Goal: Check status: Check status

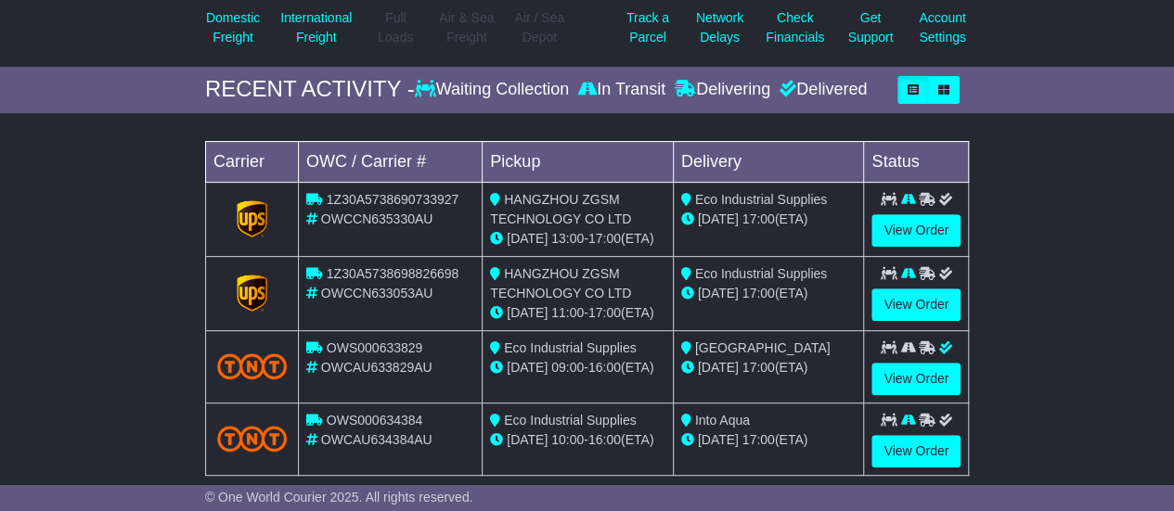
scroll to position [297, 0]
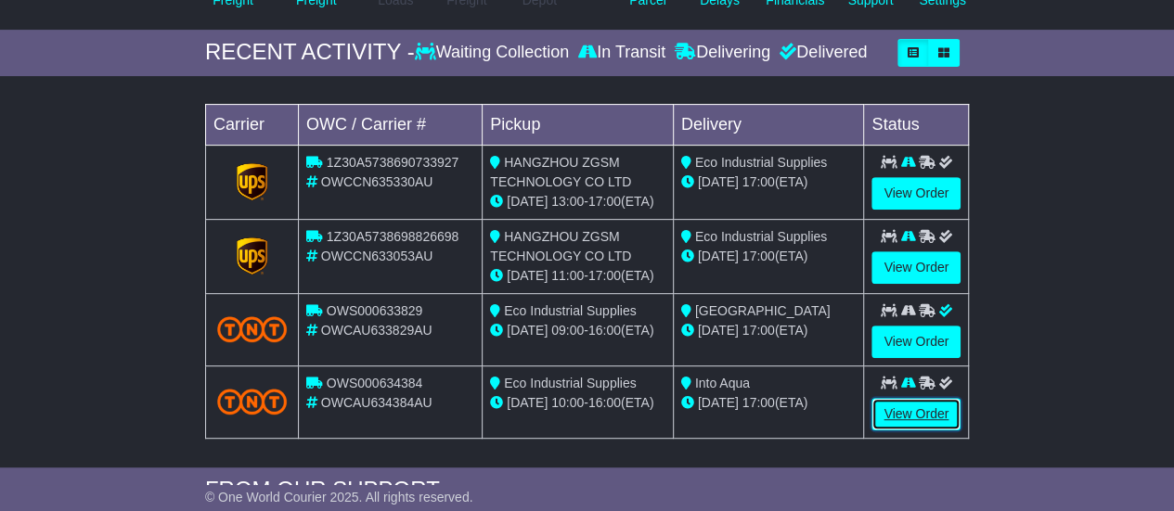
click at [921, 404] on link "View Order" at bounding box center [916, 414] width 89 height 32
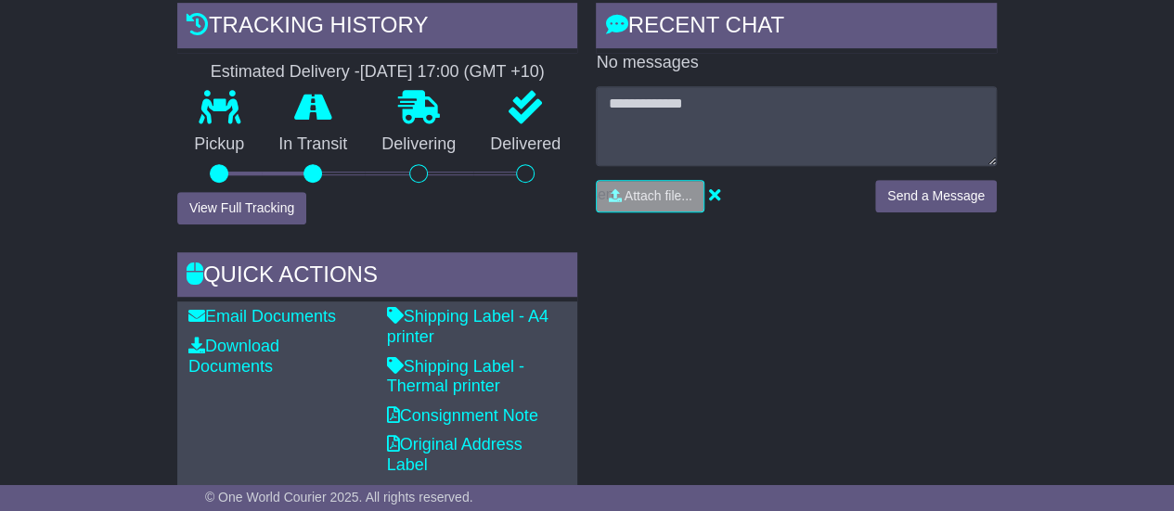
scroll to position [483, 0]
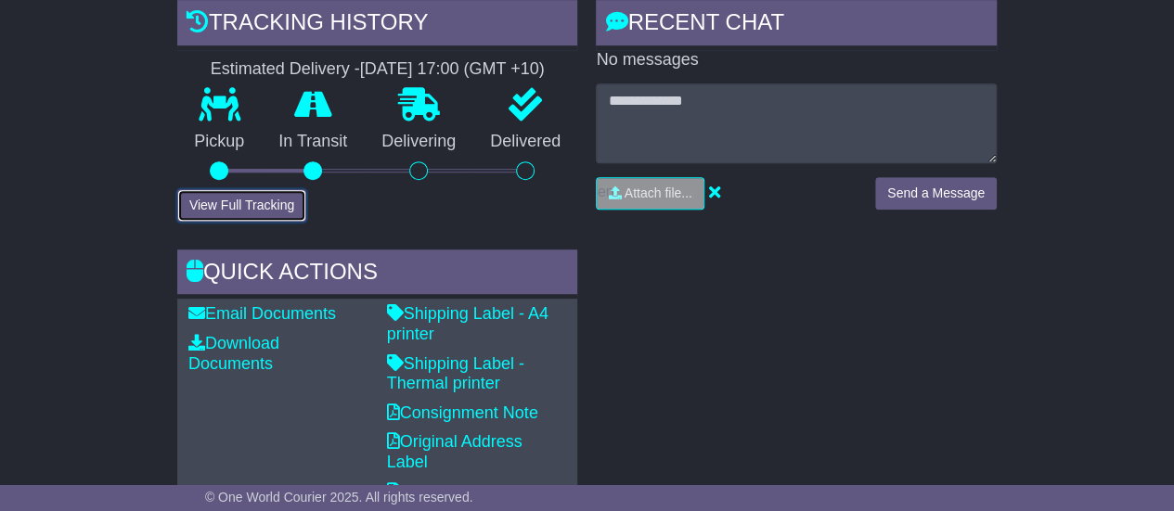
click at [264, 199] on button "View Full Tracking" at bounding box center [241, 205] width 129 height 32
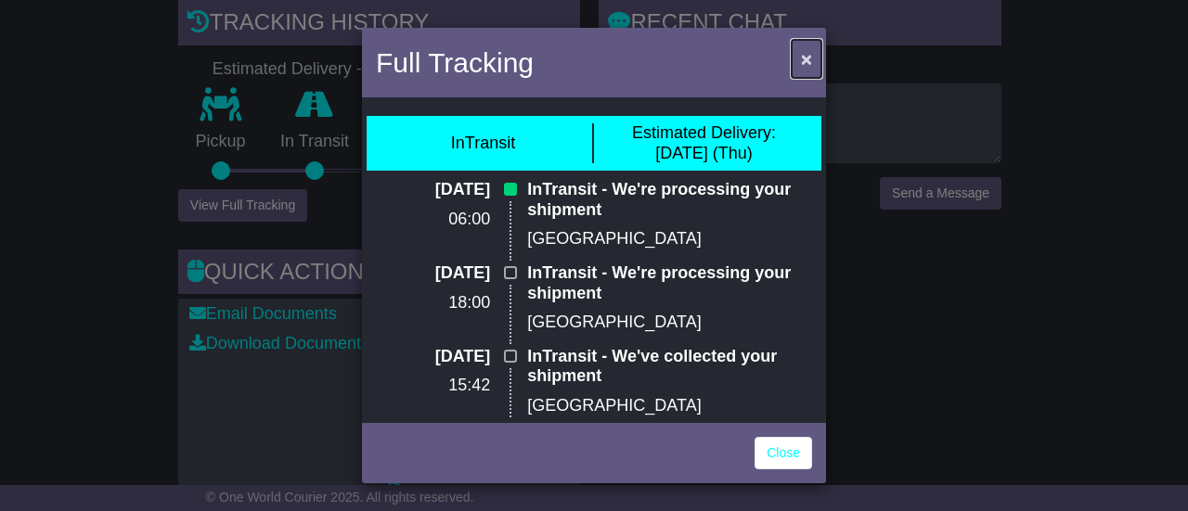
click at [807, 56] on span "×" at bounding box center [806, 58] width 11 height 21
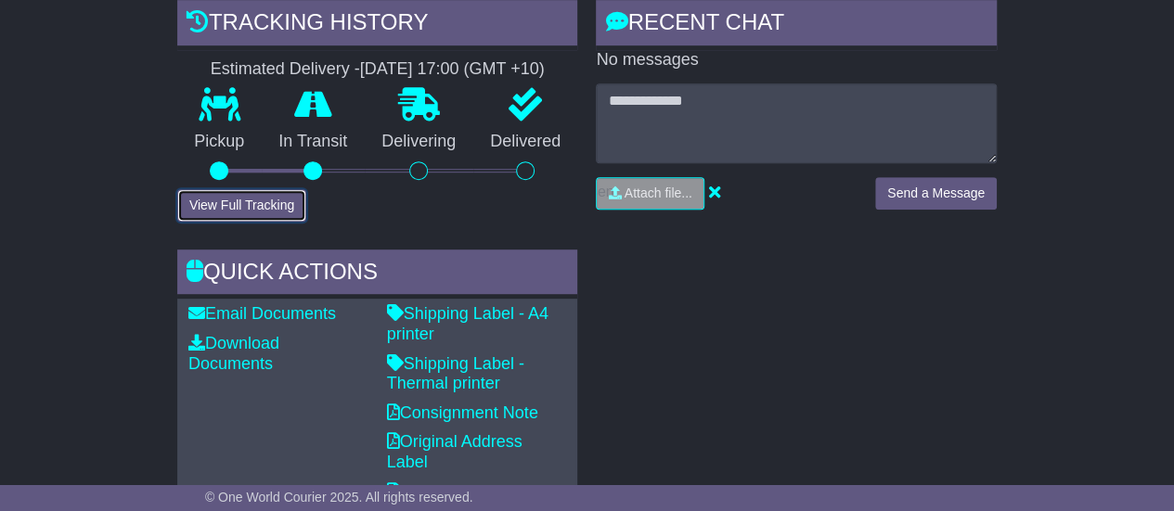
scroll to position [35, 0]
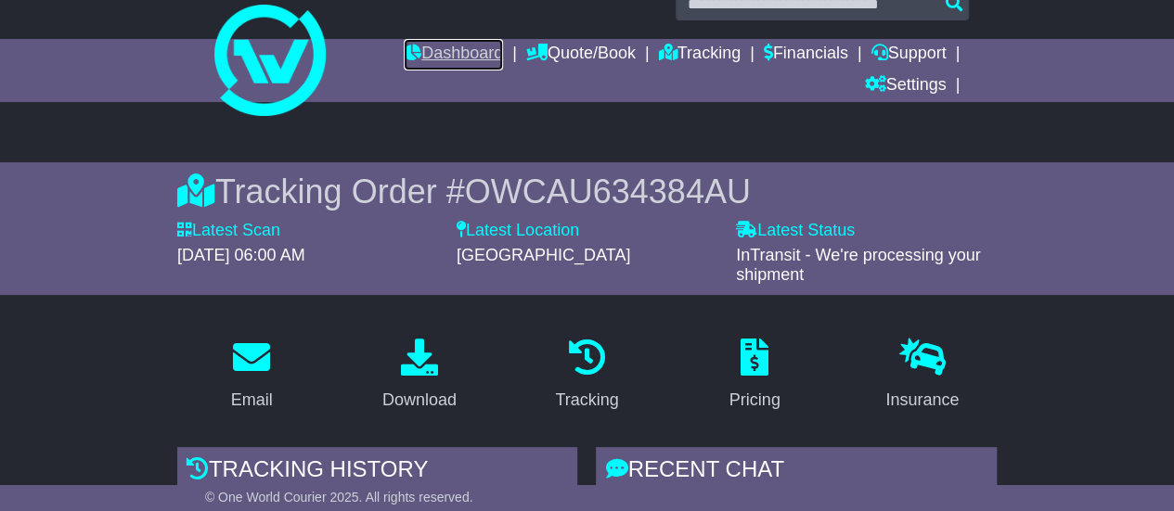
click at [446, 52] on link "Dashboard" at bounding box center [453, 55] width 99 height 32
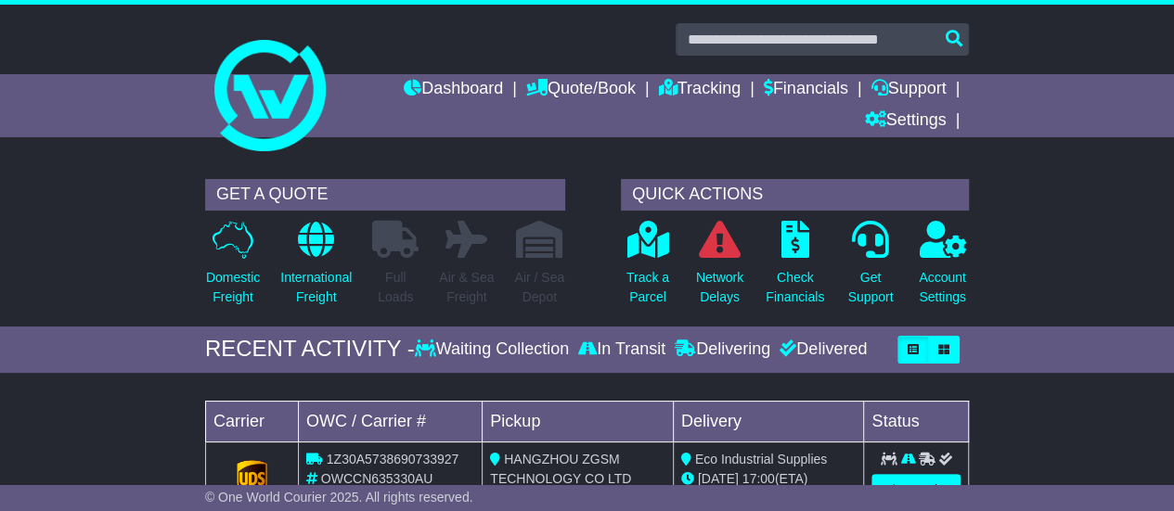
scroll to position [447, 0]
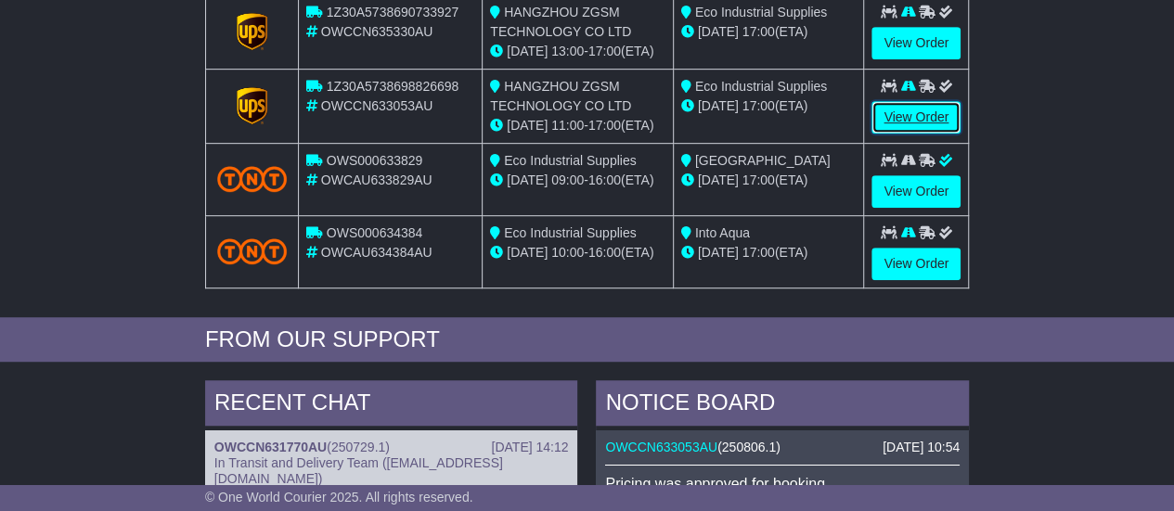
click at [902, 112] on link "View Order" at bounding box center [916, 117] width 89 height 32
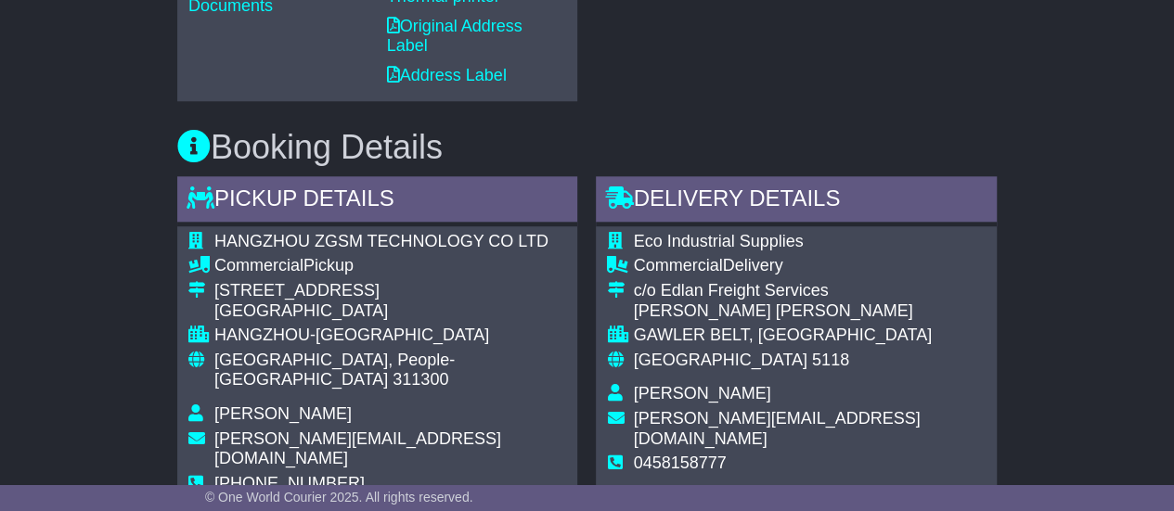
scroll to position [1342, 0]
